Goal: Task Accomplishment & Management: Manage account settings

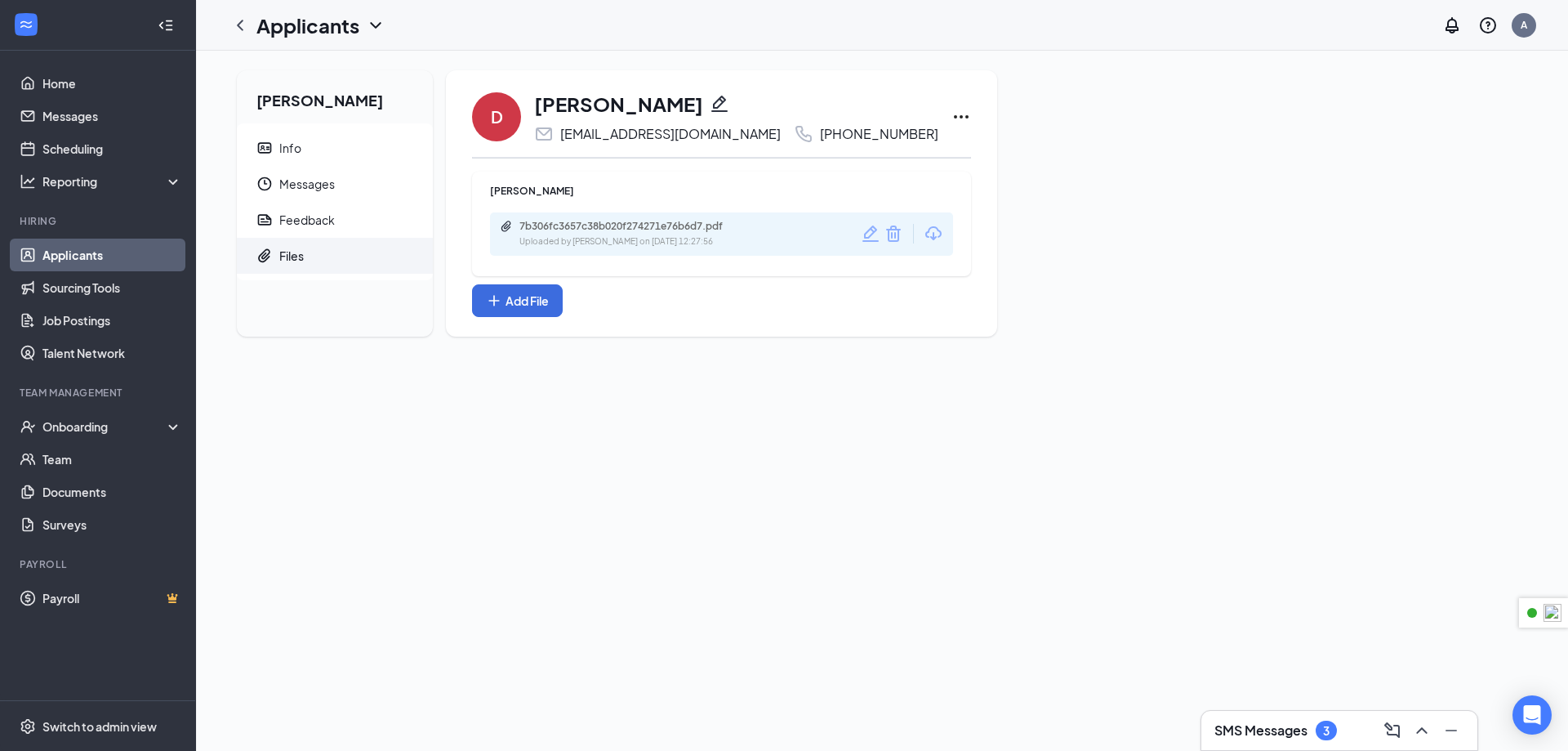
click at [69, 261] on link "Applicants" at bounding box center [112, 254] width 140 height 33
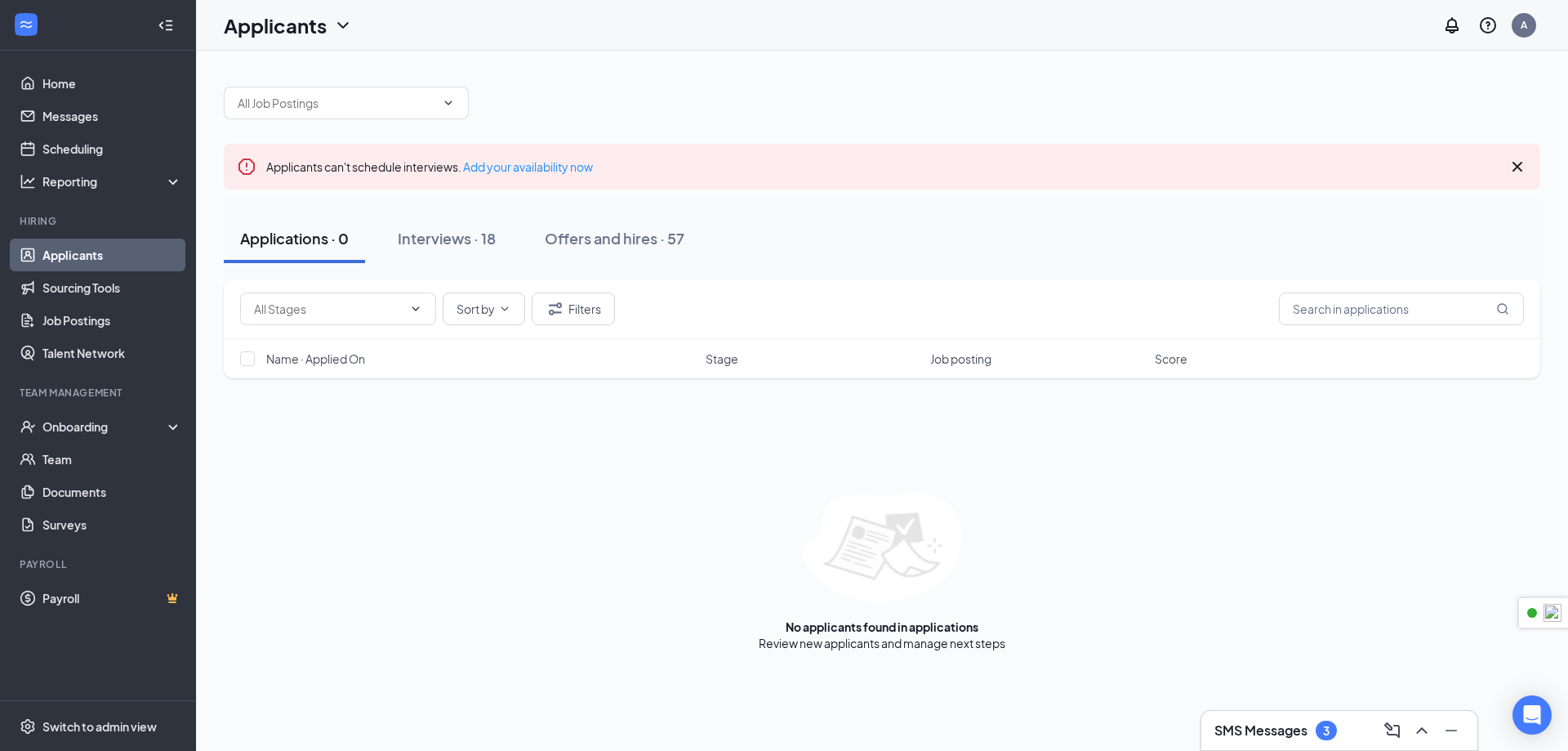
click at [1342, 736] on div "SMS Messages 3" at bounding box center [1339, 731] width 250 height 27
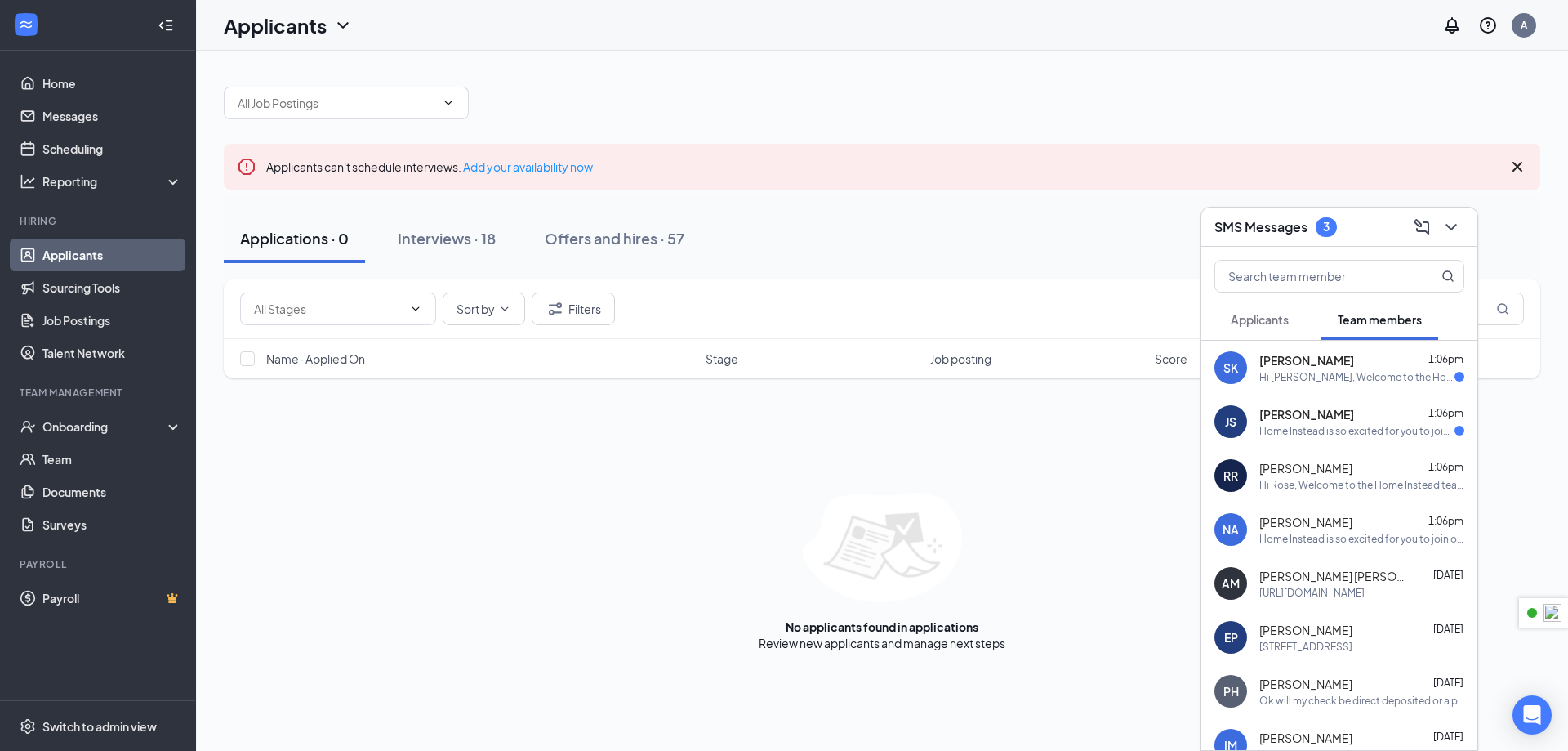
click at [1325, 375] on div "Hi [PERSON_NAME], Welcome to the Home Instead team! We’re excited to have you o…" at bounding box center [1357, 377] width 195 height 14
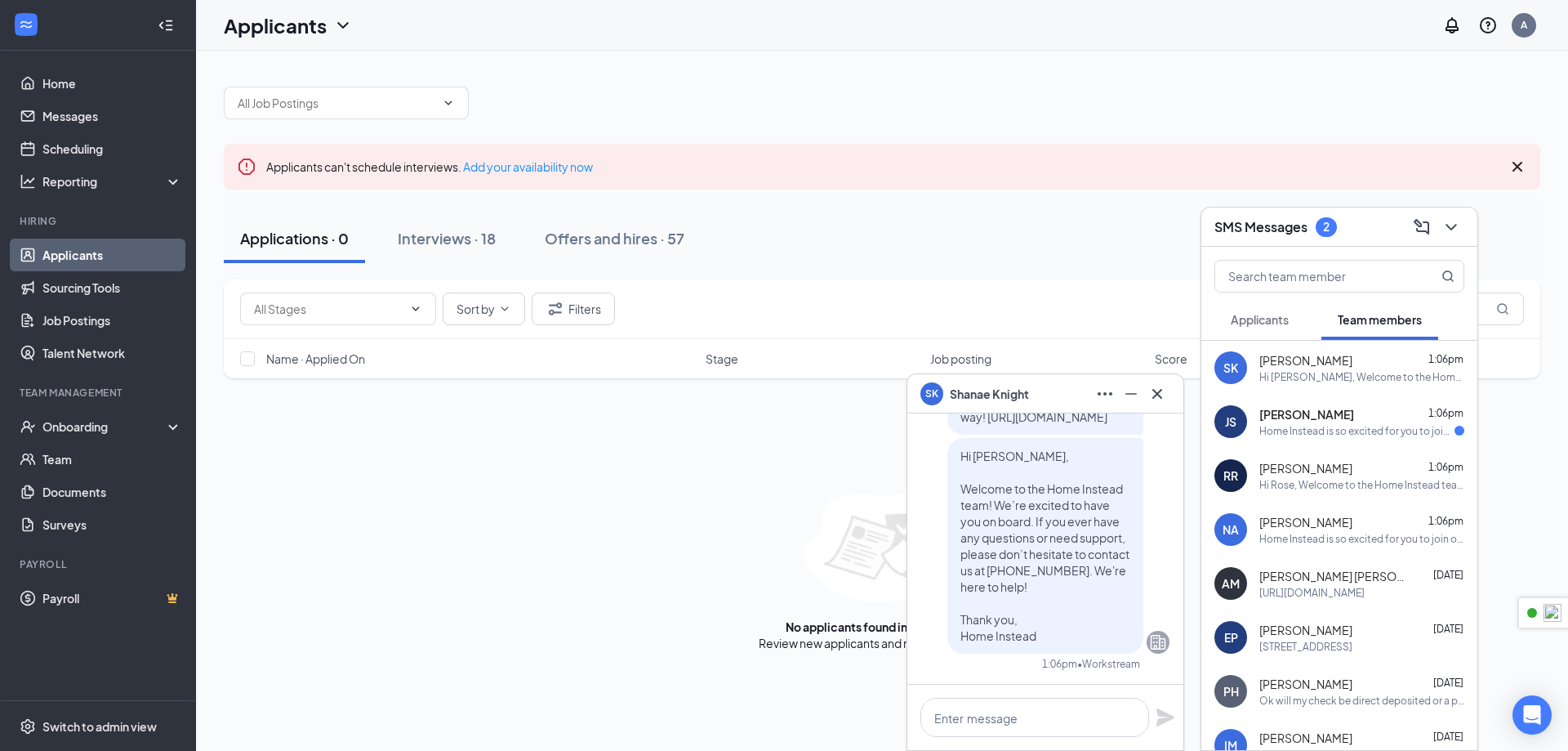
click at [1344, 416] on span "[PERSON_NAME]" at bounding box center [1307, 413] width 95 height 16
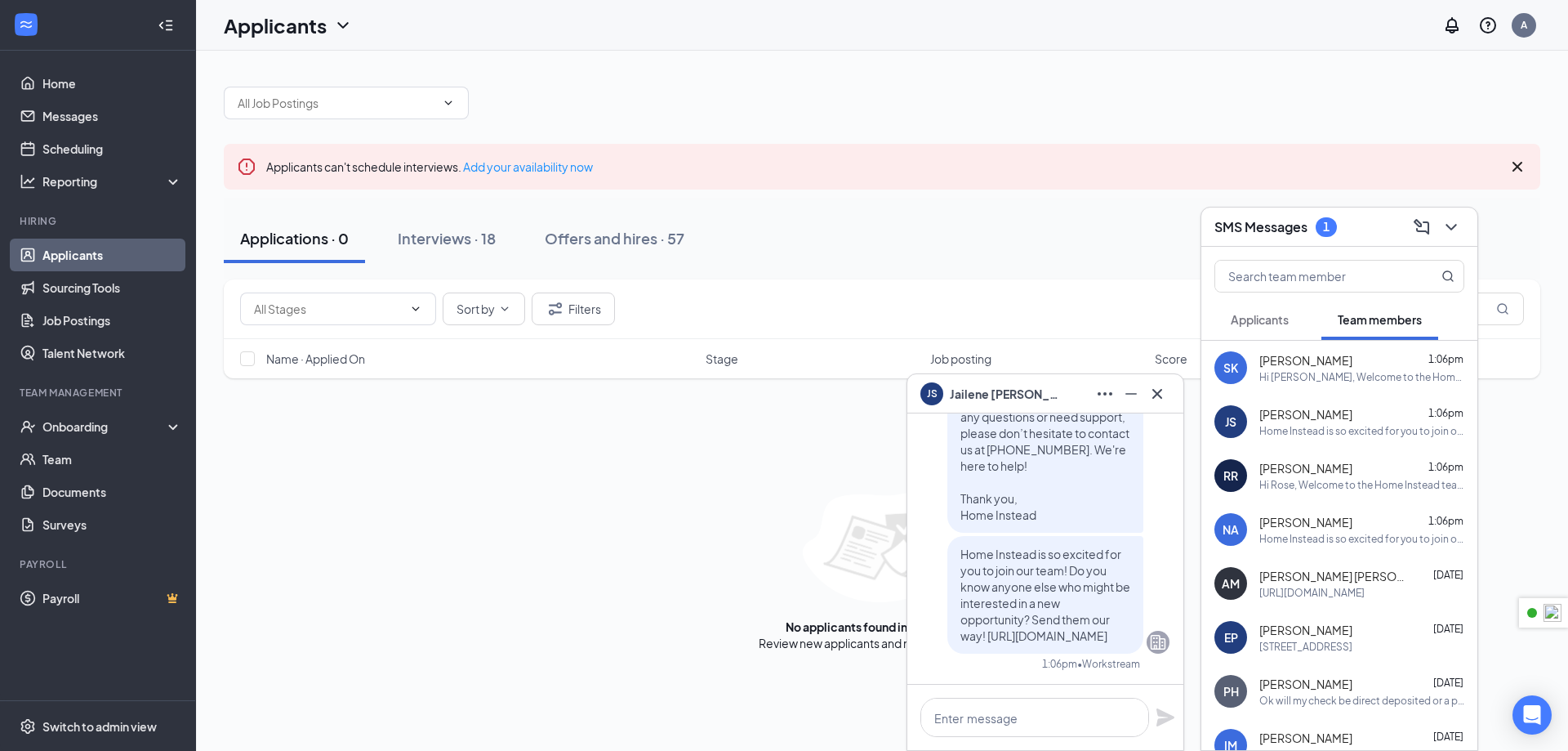
click at [1261, 316] on span "Applicants" at bounding box center [1260, 319] width 58 height 15
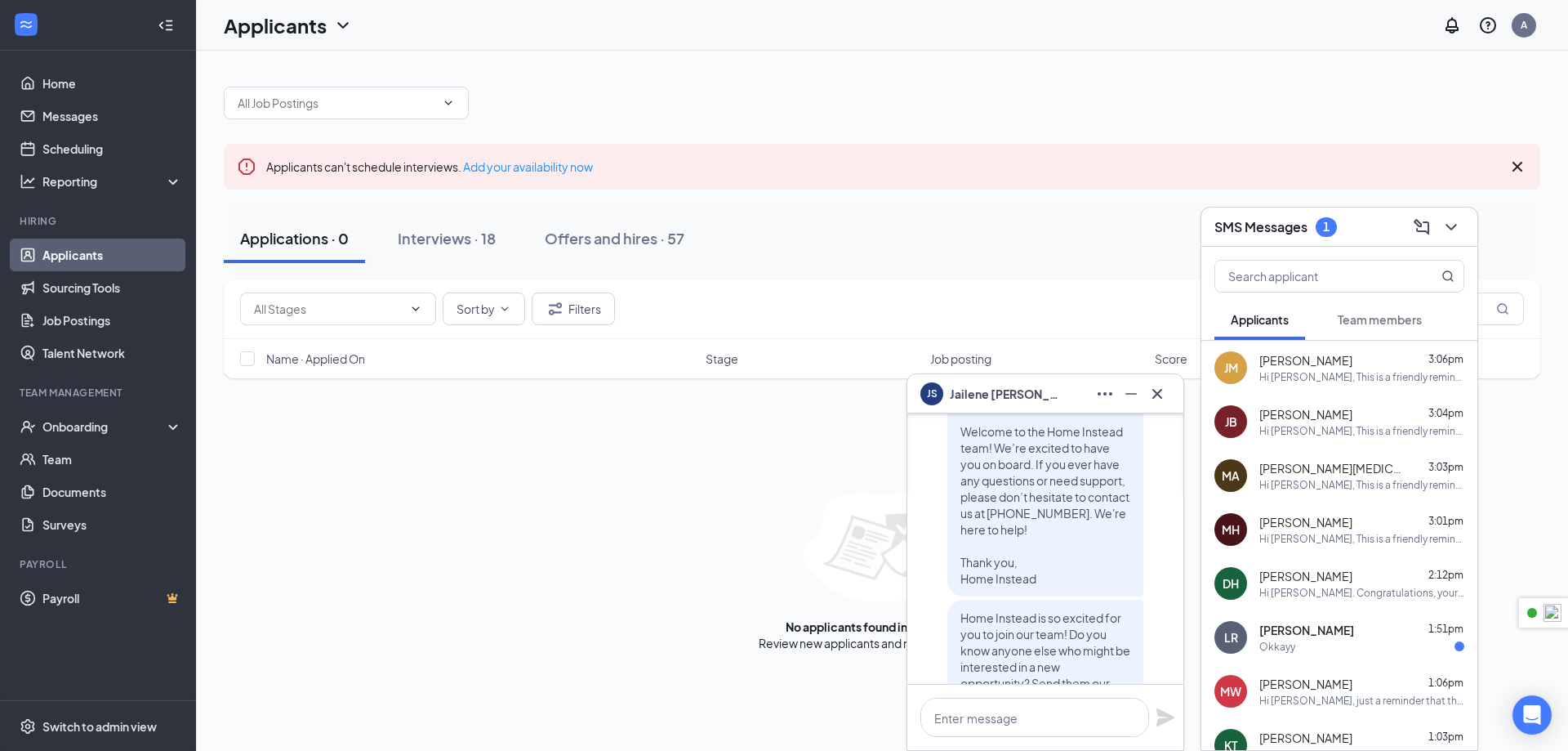
scroll to position [-81, 0]
click at [1337, 644] on div "Okkayy" at bounding box center [1362, 647] width 205 height 14
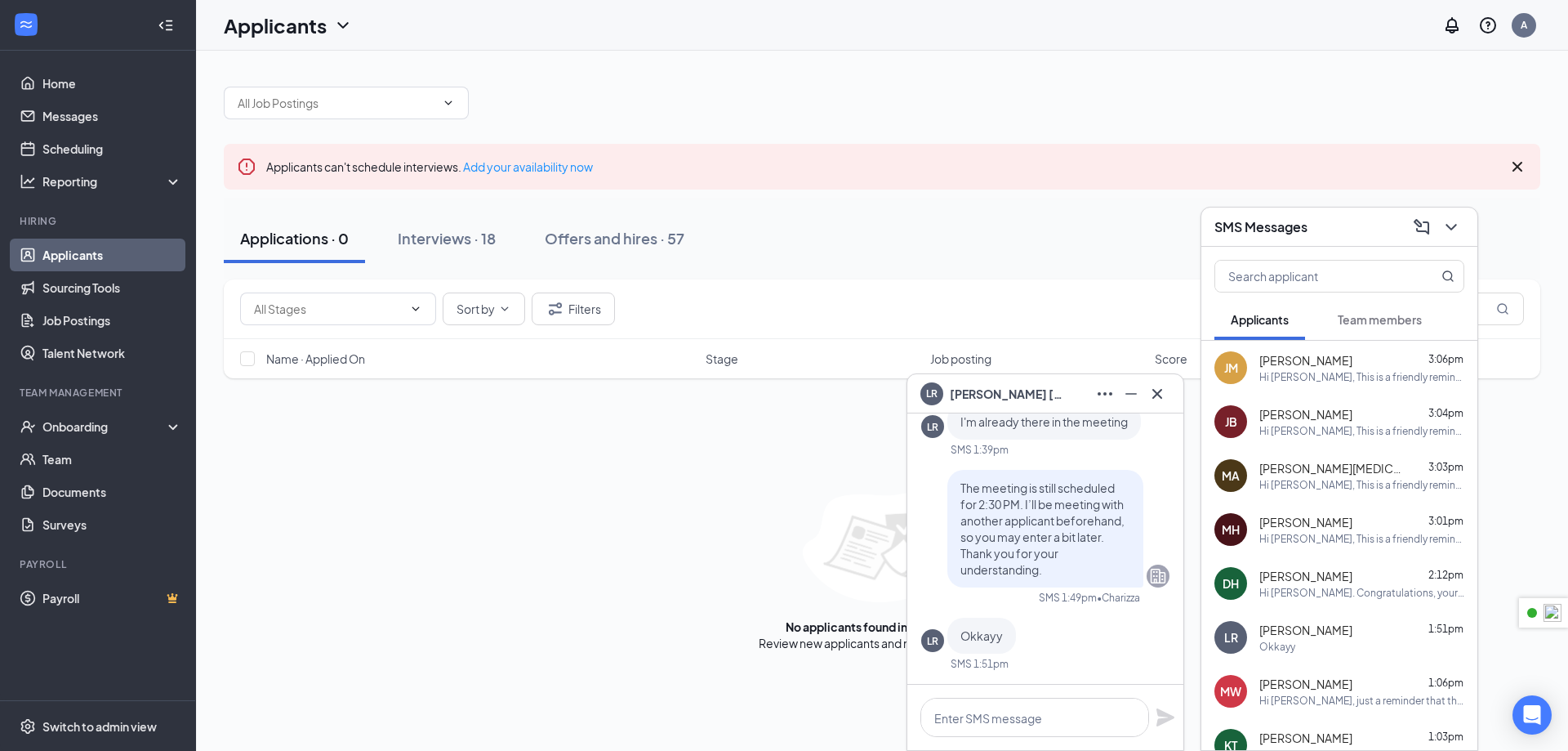
click at [1375, 324] on span "Team members" at bounding box center [1379, 319] width 84 height 15
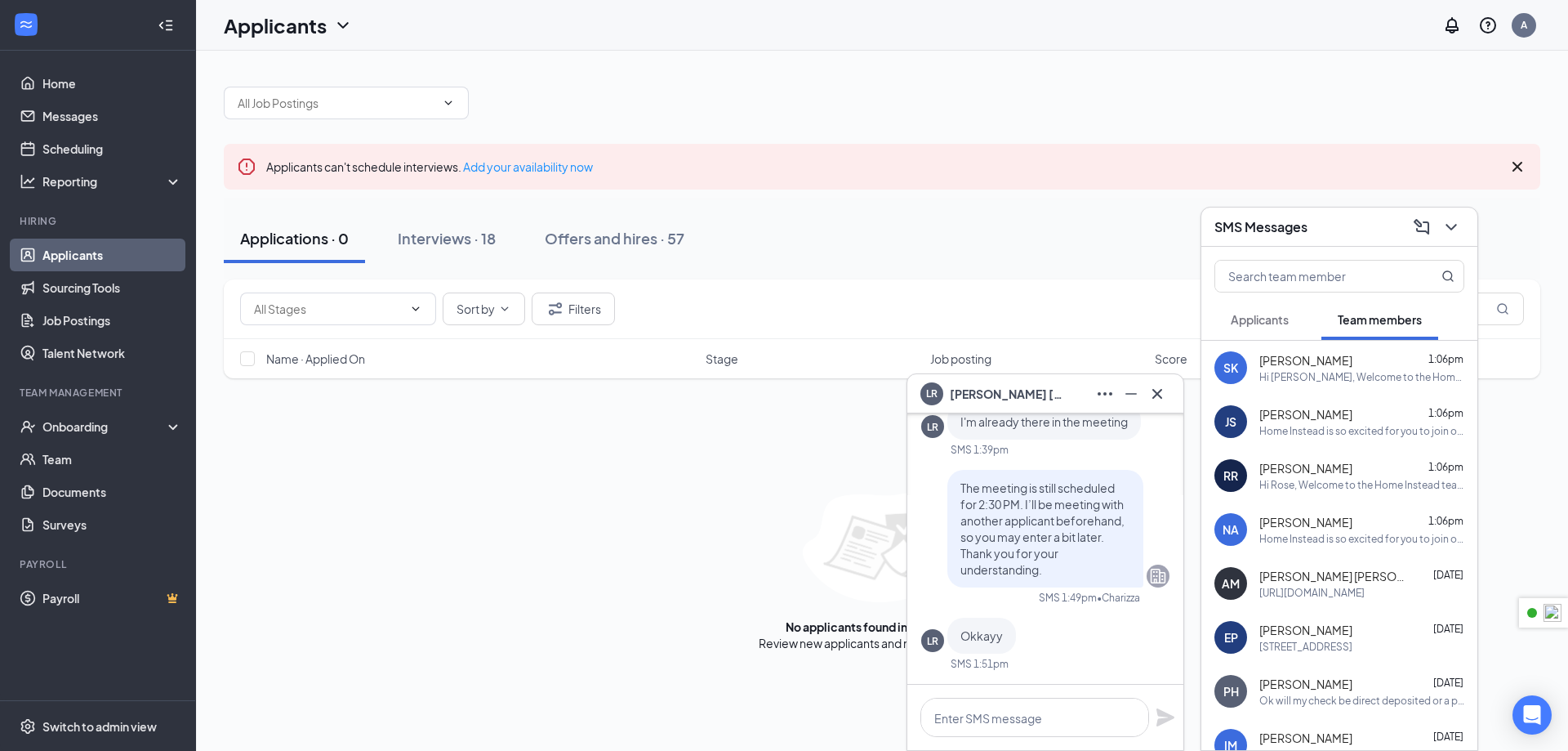
click at [1319, 375] on div "Hi [PERSON_NAME], Welcome to the Home Instead team! We’re excited to have you o…" at bounding box center [1362, 377] width 205 height 14
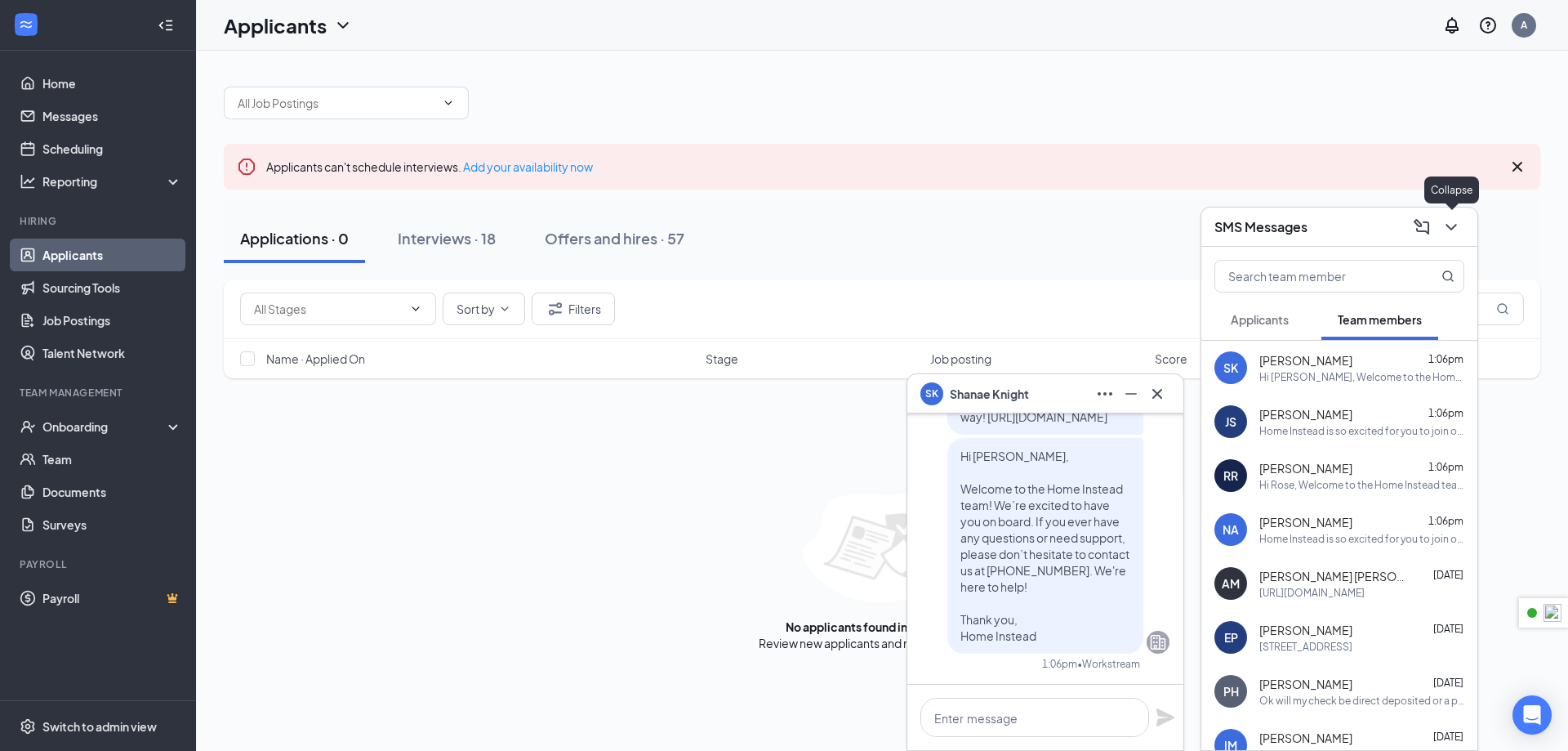
click at [1461, 230] on button at bounding box center [1451, 227] width 27 height 27
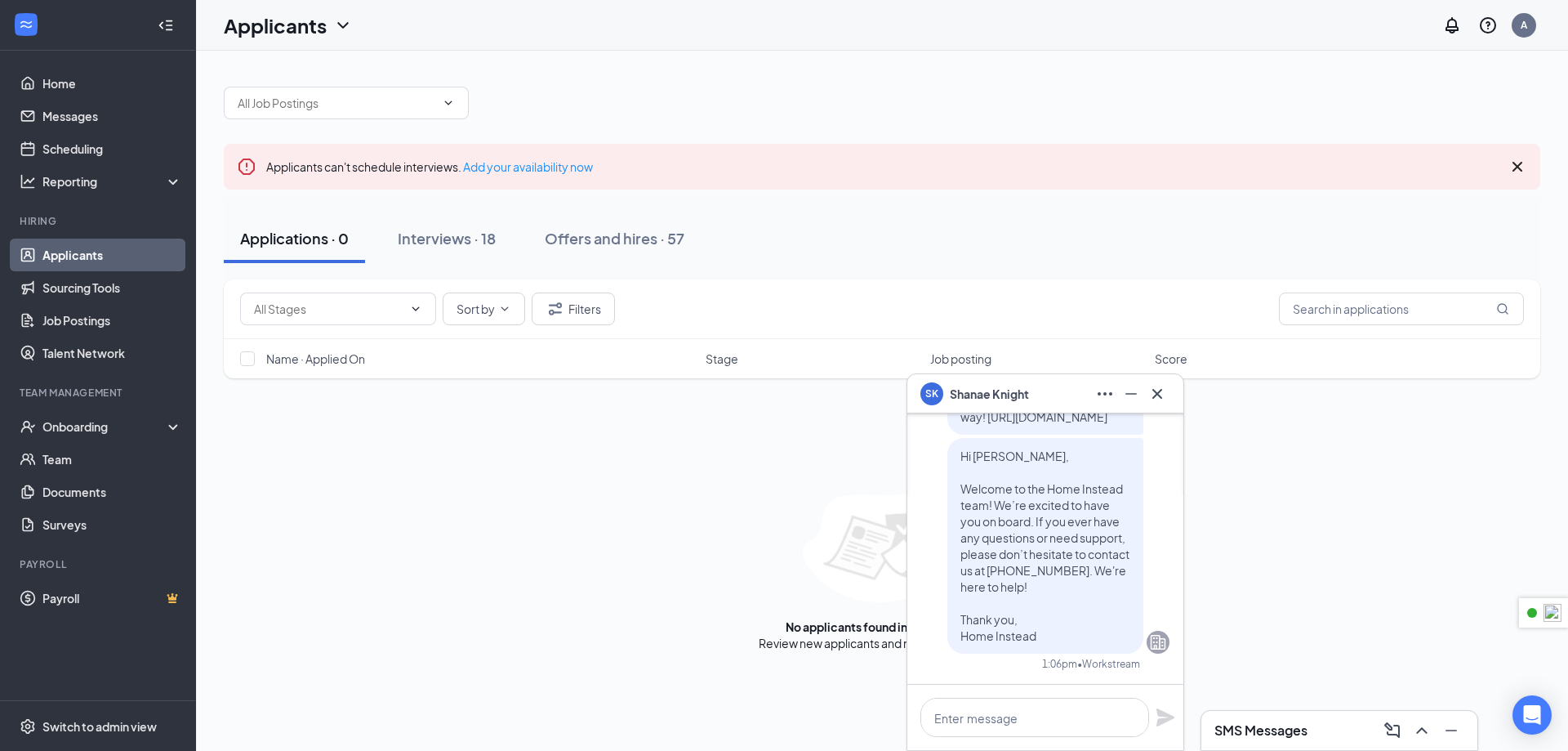
click at [1160, 394] on icon "Cross" at bounding box center [1157, 394] width 19 height 19
